Goal: Information Seeking & Learning: Learn about a topic

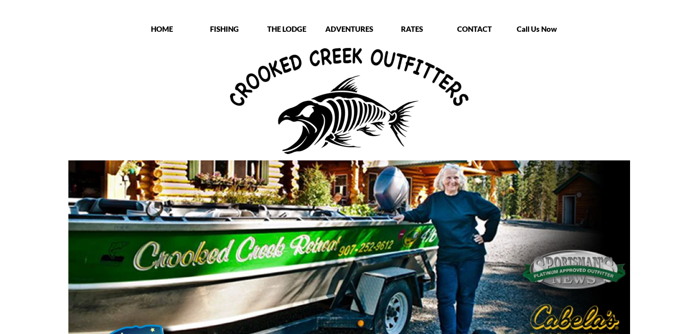
click at [414, 31] on p "RATES" at bounding box center [412, 29] width 61 height 10
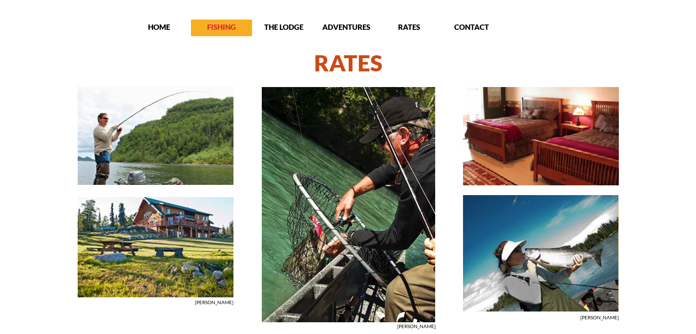
click at [224, 32] on div "FISHING" at bounding box center [221, 28] width 61 height 12
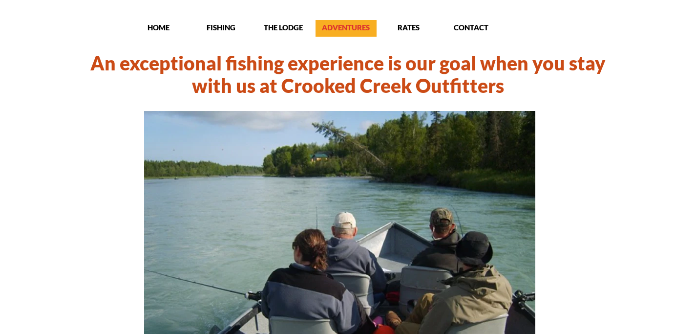
click at [323, 22] on p "ADVENTURES" at bounding box center [346, 27] width 61 height 10
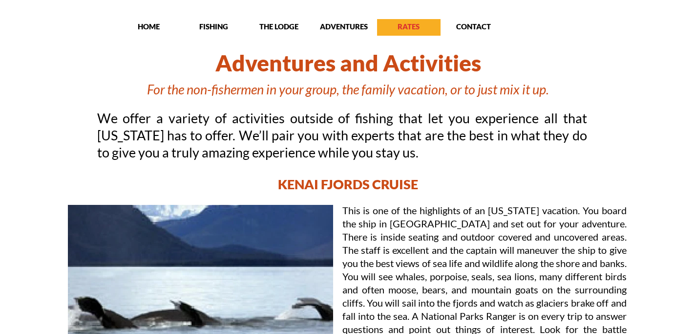
click at [404, 27] on p "RATES" at bounding box center [409, 26] width 64 height 10
